Goal: Information Seeking & Learning: Learn about a topic

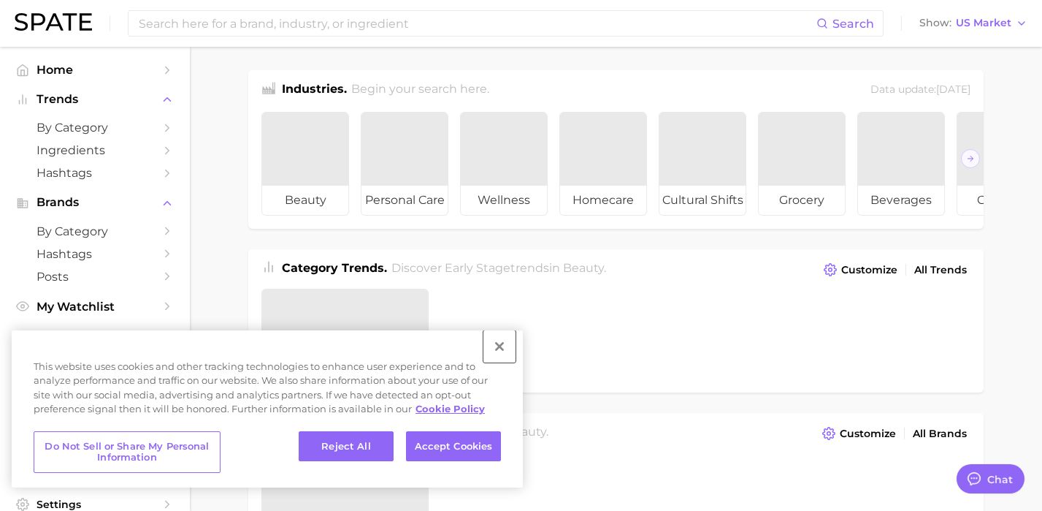
click at [504, 348] on button "Close" at bounding box center [500, 346] width 32 height 32
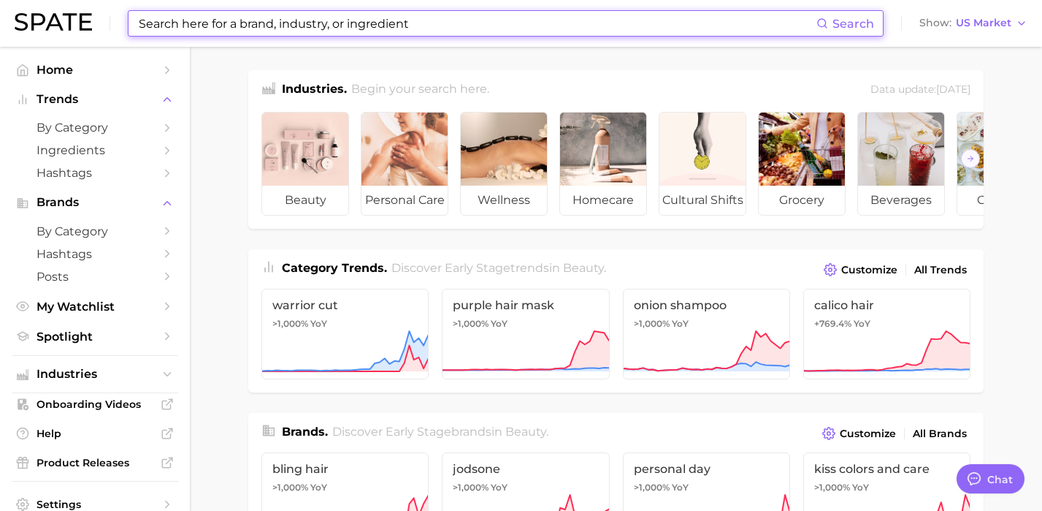
click at [217, 31] on input at bounding box center [476, 23] width 679 height 25
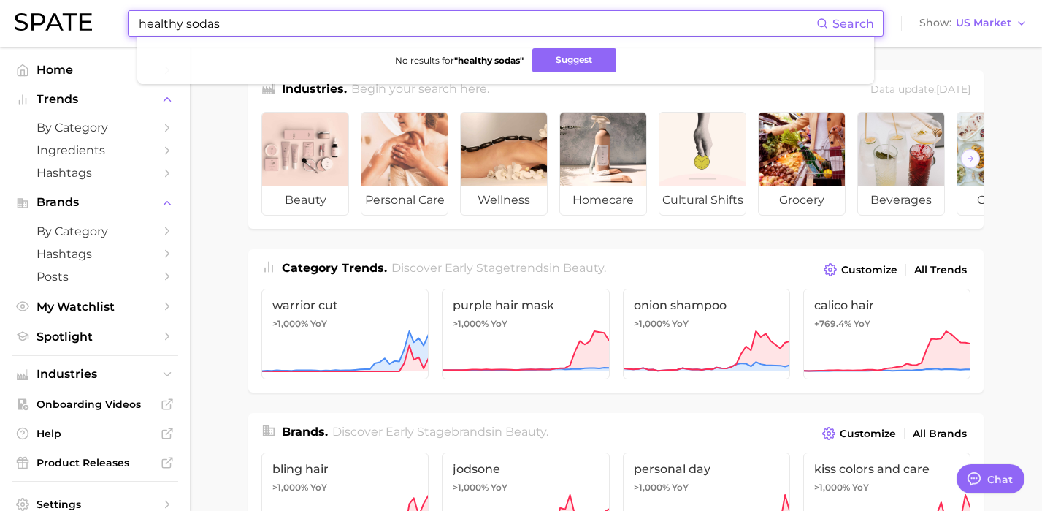
drag, startPoint x: 235, startPoint y: 18, endPoint x: 74, endPoint y: 18, distance: 160.7
click at [74, 18] on div "healthy sodas Search No results for " healthy sodas " Suggest Show US Market" at bounding box center [521, 23] width 1013 height 47
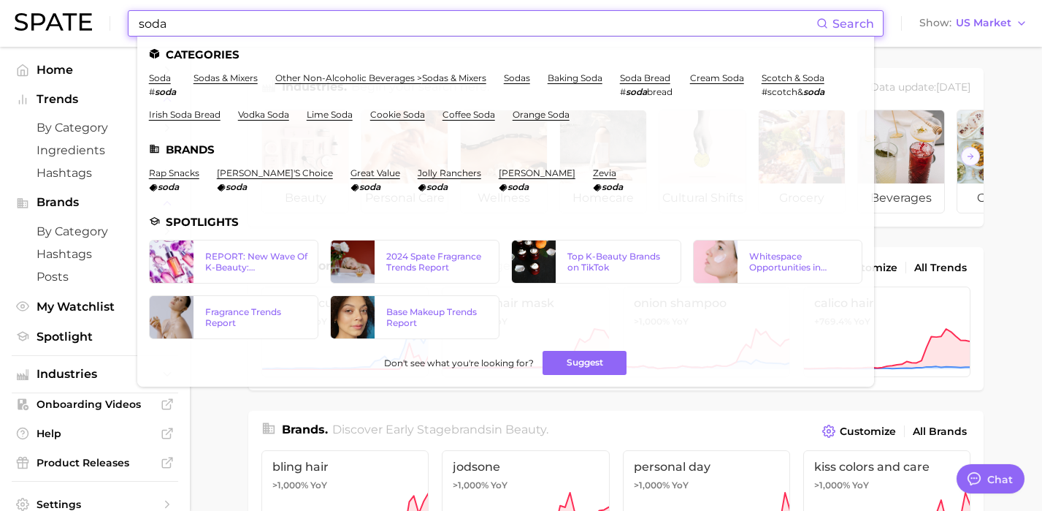
scroll to position [3, 0]
type input "soda"
